Goal: Information Seeking & Learning: Find specific fact

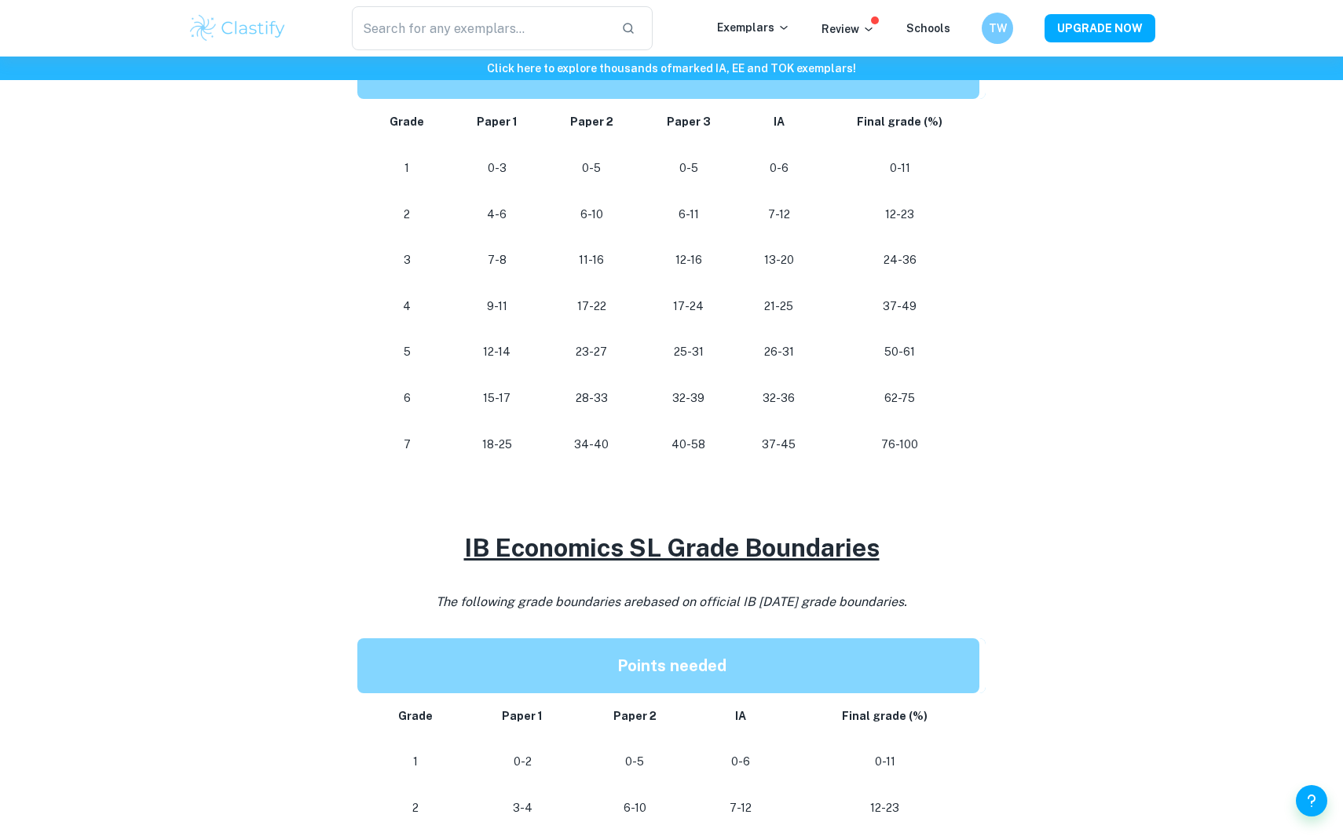
scroll to position [624, 0]
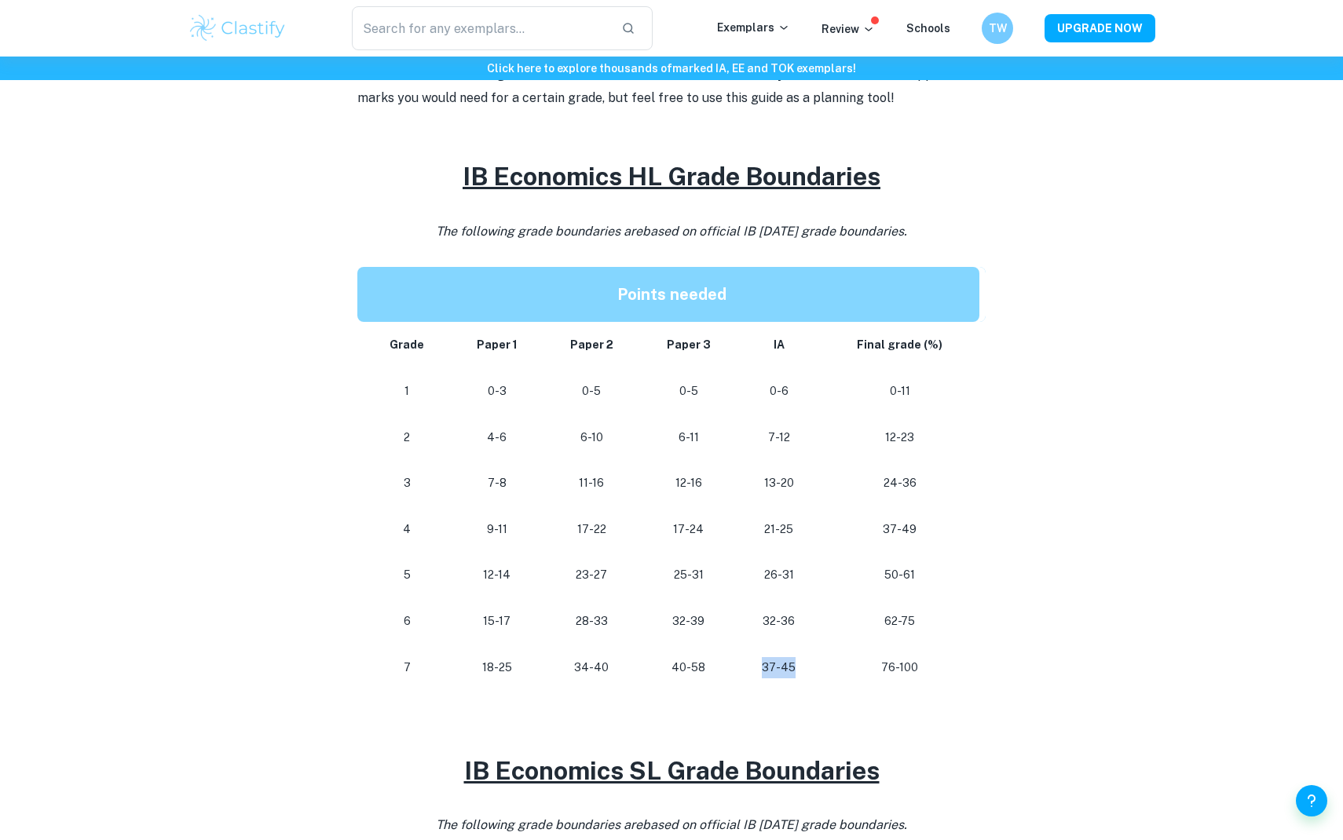
drag, startPoint x: 766, startPoint y: 667, endPoint x: 807, endPoint y: 669, distance: 40.9
click at [807, 669] on p "37-45" at bounding box center [779, 667] width 58 height 21
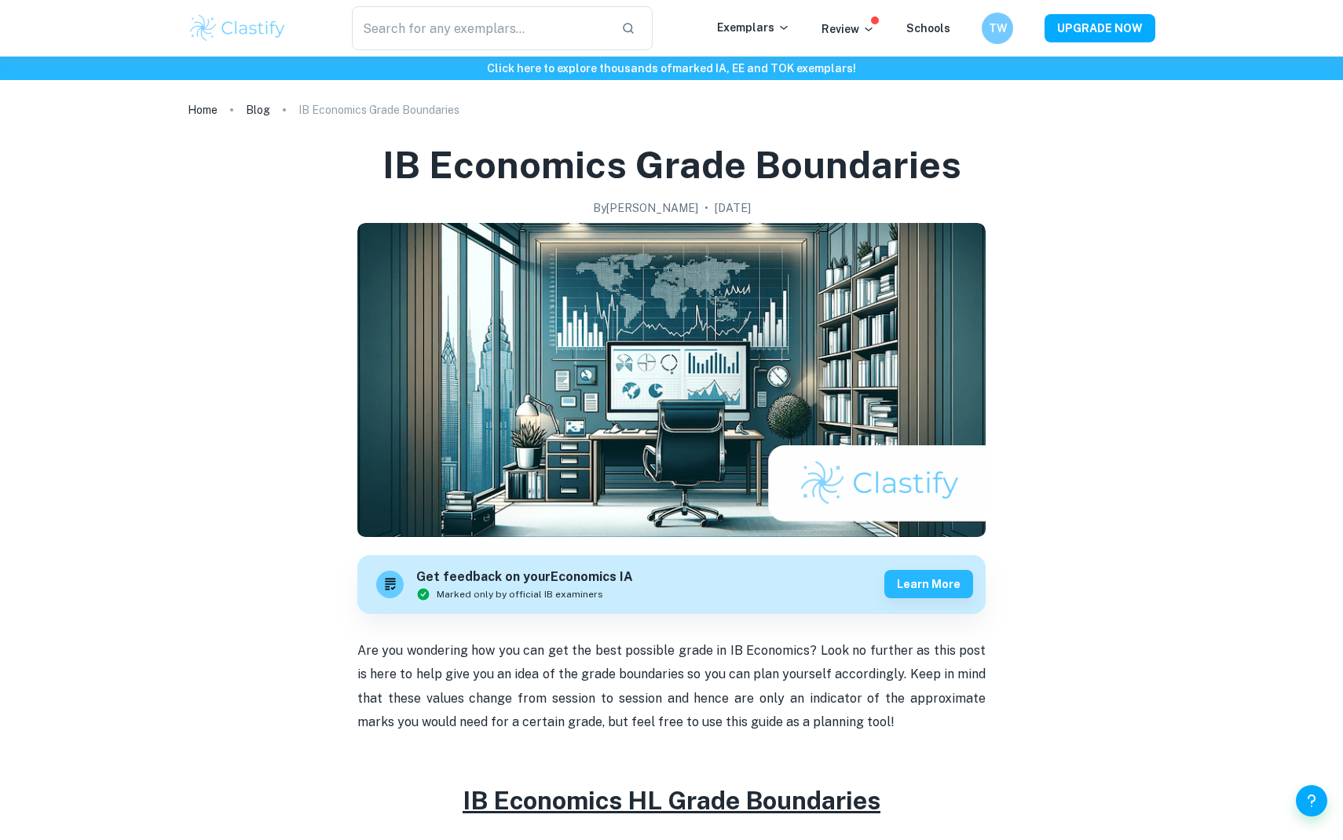
scroll to position [624, 0]
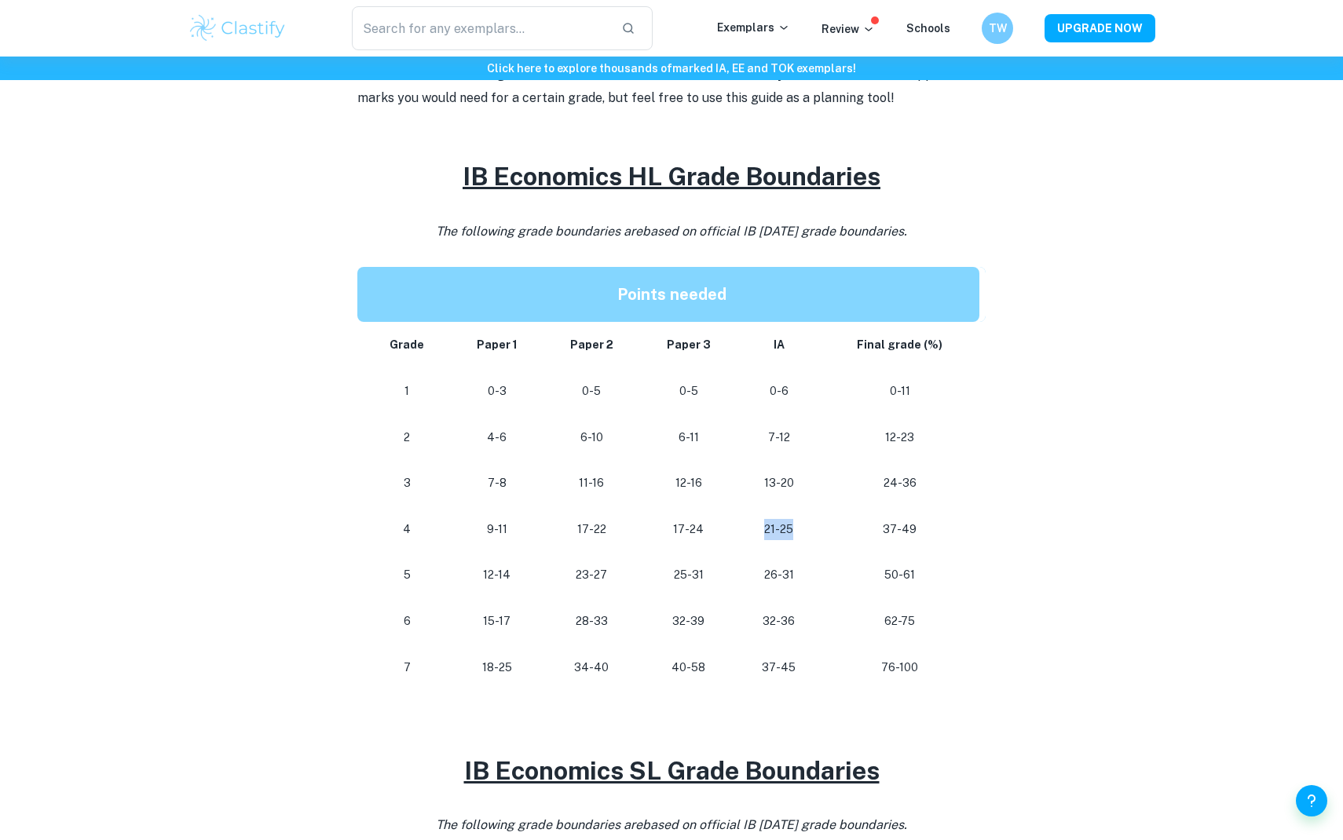
drag, startPoint x: 767, startPoint y: 529, endPoint x: 815, endPoint y: 530, distance: 47.9
click at [815, 530] on td "21-25" at bounding box center [779, 530] width 83 height 46
drag, startPoint x: 767, startPoint y: 616, endPoint x: 813, endPoint y: 616, distance: 46.3
click at [813, 616] on td "32-36" at bounding box center [779, 622] width 83 height 46
click at [805, 652] on td "37-45" at bounding box center [779, 668] width 83 height 46
